Goal: Task Accomplishment & Management: Complete application form

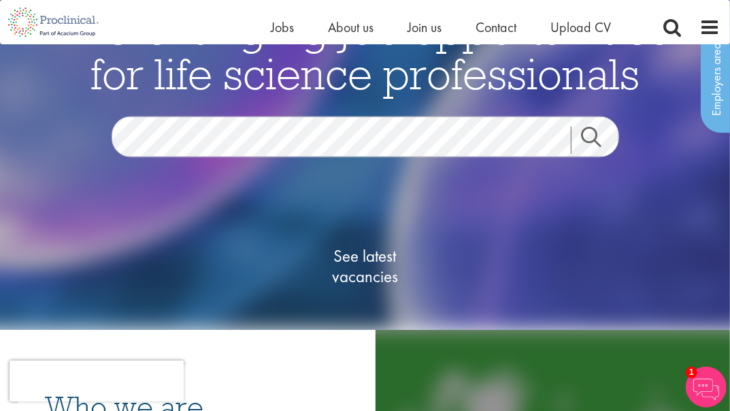
scroll to position [67, 0]
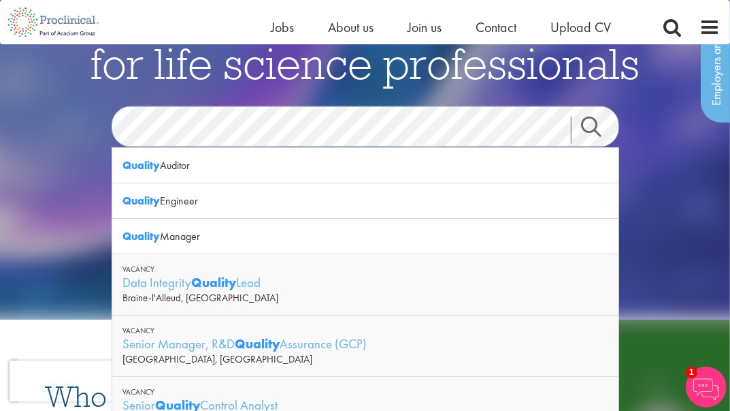
click at [590, 133] on link "Search" at bounding box center [600, 129] width 59 height 27
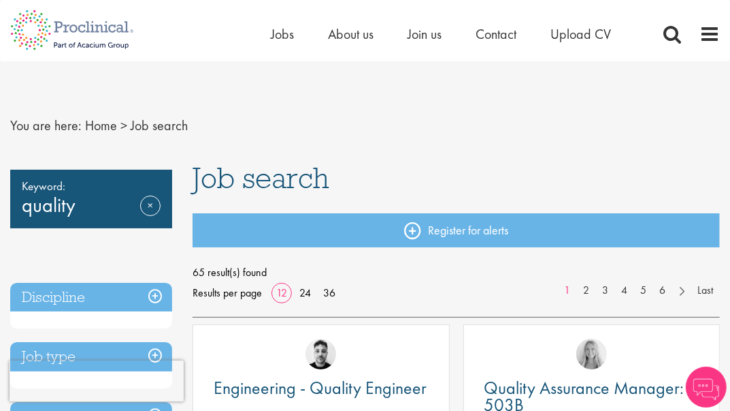
scroll to position [67, 0]
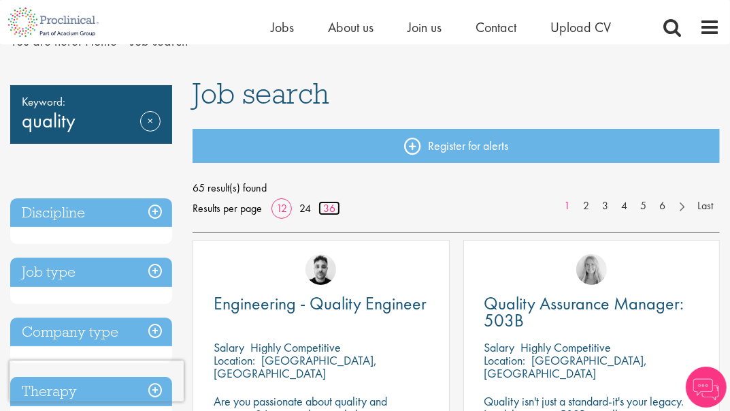
click at [327, 211] on link "36" at bounding box center [330, 208] width 22 height 14
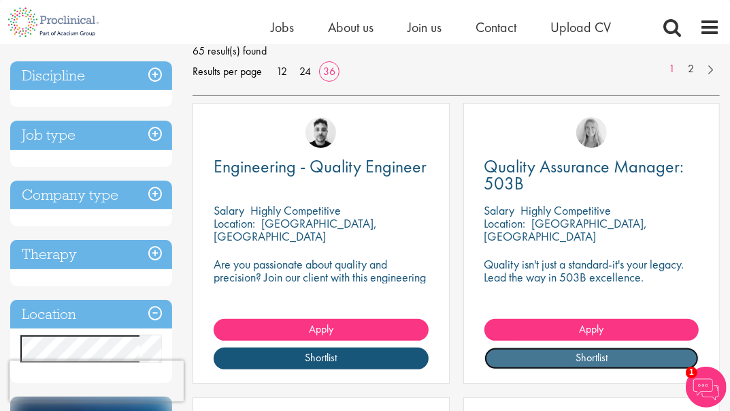
click at [591, 353] on link "Shortlist" at bounding box center [592, 358] width 214 height 22
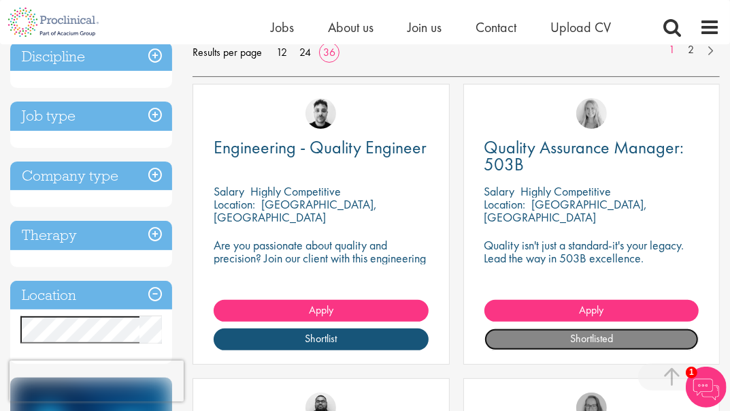
scroll to position [204, 0]
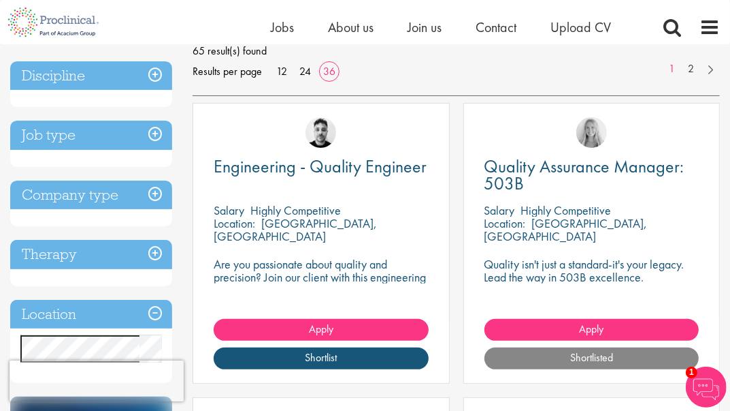
click at [152, 311] on h3 "Location" at bounding box center [91, 314] width 162 height 29
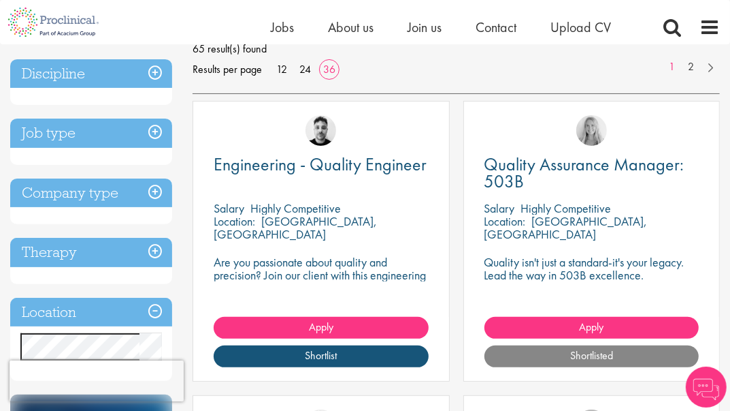
scroll to position [272, 0]
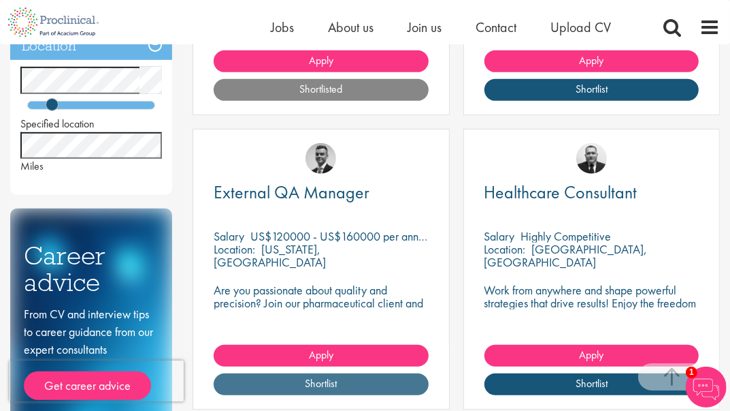
scroll to position [544, 0]
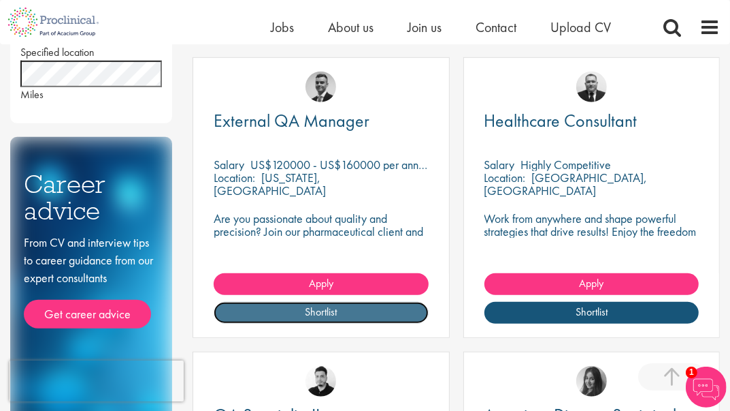
click at [330, 309] on link "Shortlist" at bounding box center [321, 313] width 214 height 22
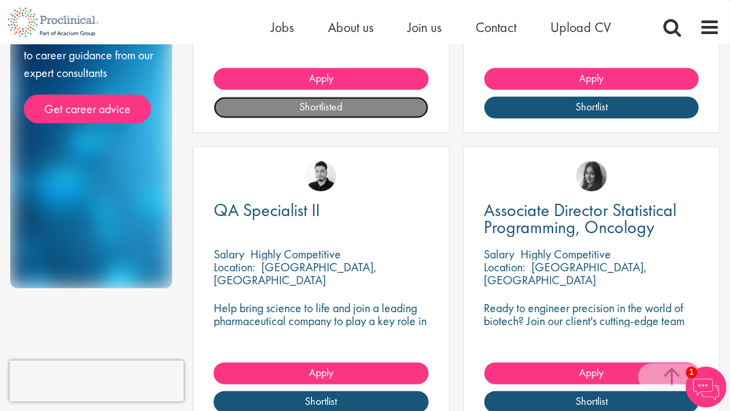
scroll to position [817, 0]
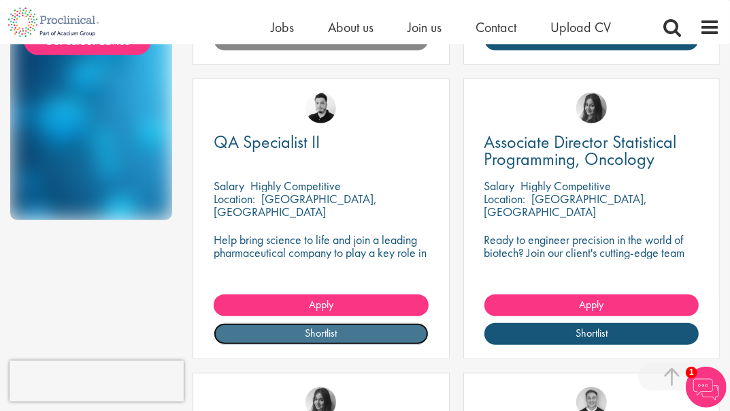
click at [351, 333] on link "Shortlist" at bounding box center [321, 334] width 214 height 22
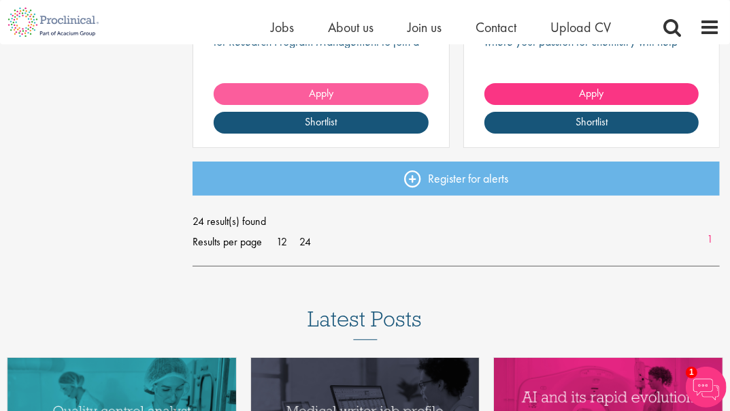
scroll to position [3676, 0]
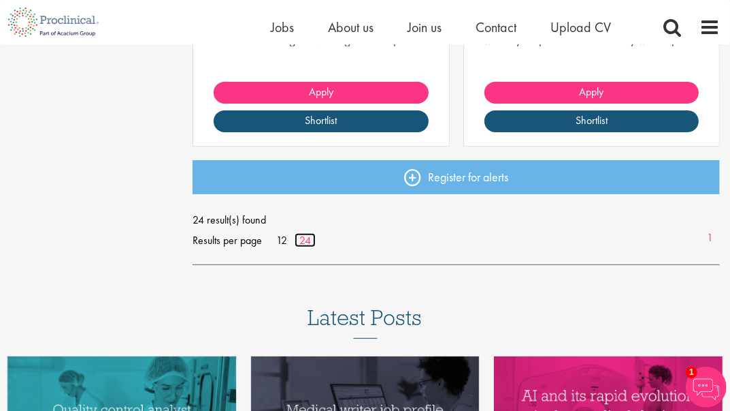
click at [306, 242] on link "24" at bounding box center [305, 240] width 21 height 14
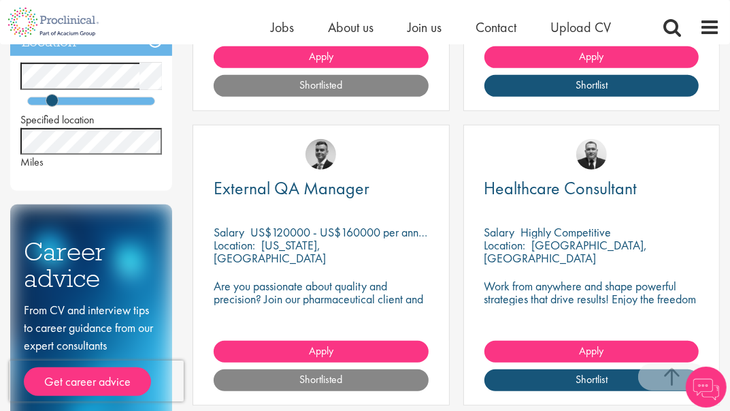
scroll to position [544, 0]
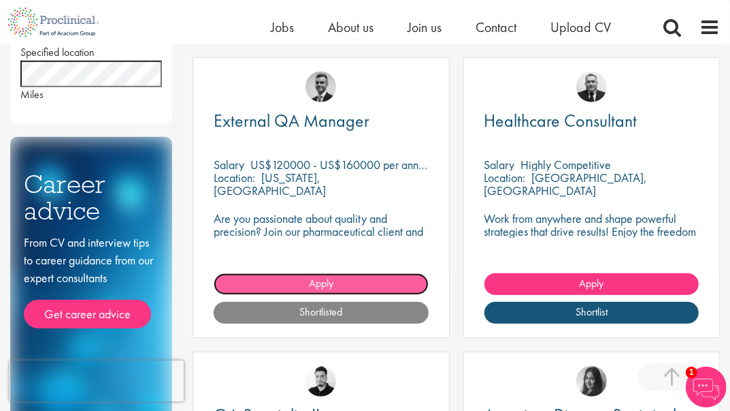
click at [309, 279] on span "Apply" at bounding box center [321, 283] width 25 height 14
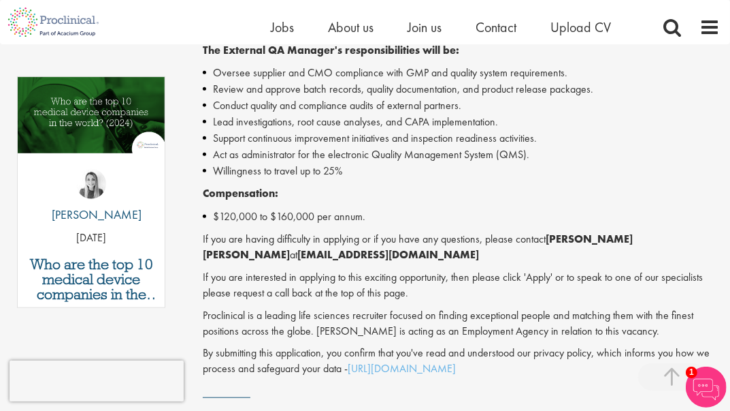
scroll to position [680, 0]
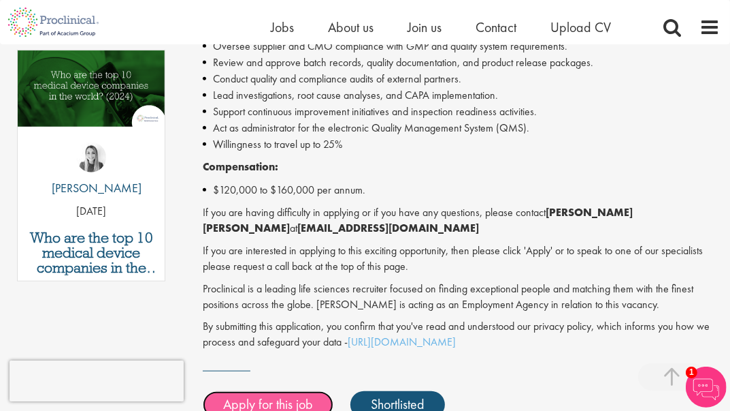
click at [238, 391] on link "Apply for this job" at bounding box center [268, 404] width 131 height 27
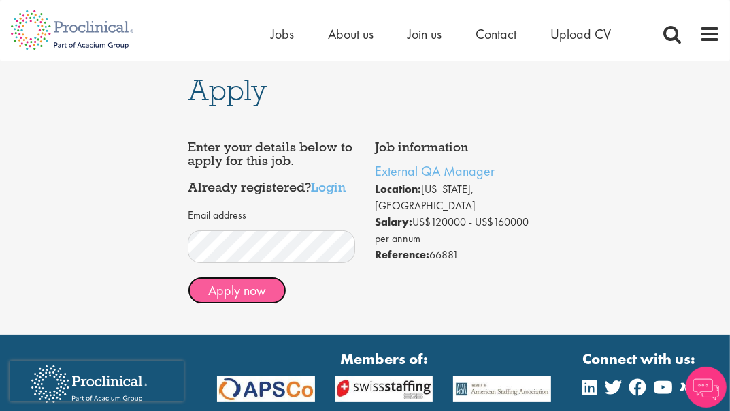
click at [262, 296] on button "Apply now" at bounding box center [237, 289] width 99 height 27
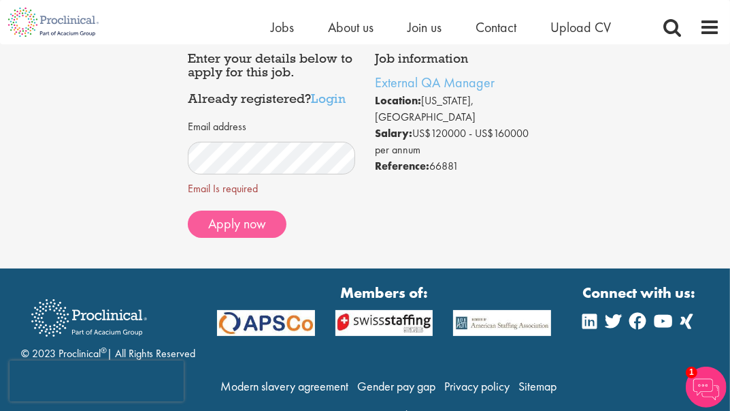
scroll to position [3, 0]
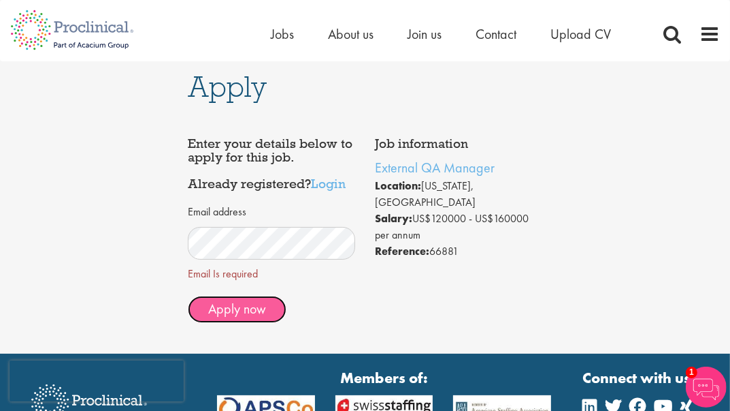
click at [236, 317] on button "Apply now" at bounding box center [237, 308] width 99 height 27
